Goal: Information Seeking & Learning: Learn about a topic

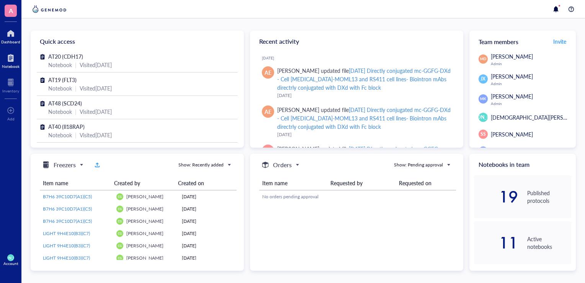
click at [11, 58] on div at bounding box center [11, 58] width 18 height 12
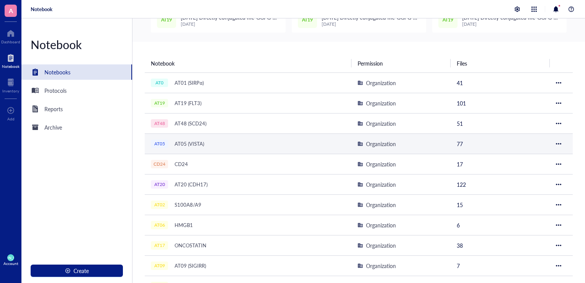
scroll to position [44, 0]
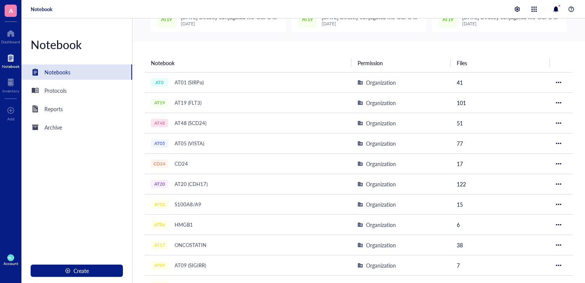
click at [74, 80] on div "Notebook Notebooks Protocols Reports Archive Create" at bounding box center [76, 150] width 111 height 264
click at [72, 88] on div "Protocols" at bounding box center [76, 90] width 111 height 15
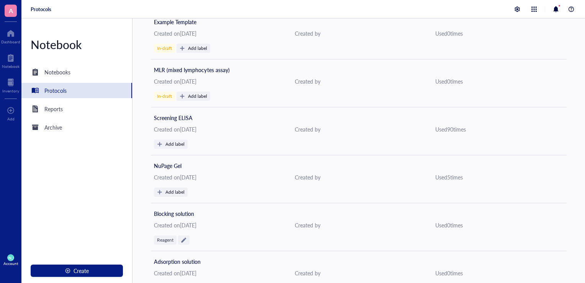
scroll to position [533, 0]
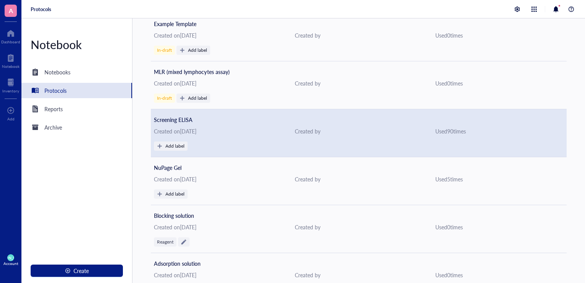
click at [201, 117] on div "Screening ELISA" at bounding box center [359, 119] width 410 height 8
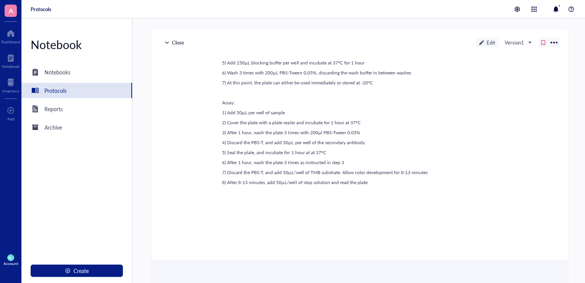
scroll to position [84, 0]
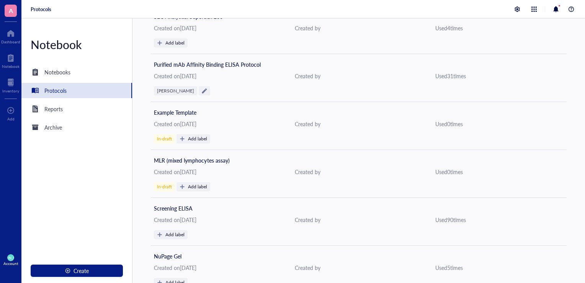
scroll to position [458, 0]
